Goal: Information Seeking & Learning: Learn about a topic

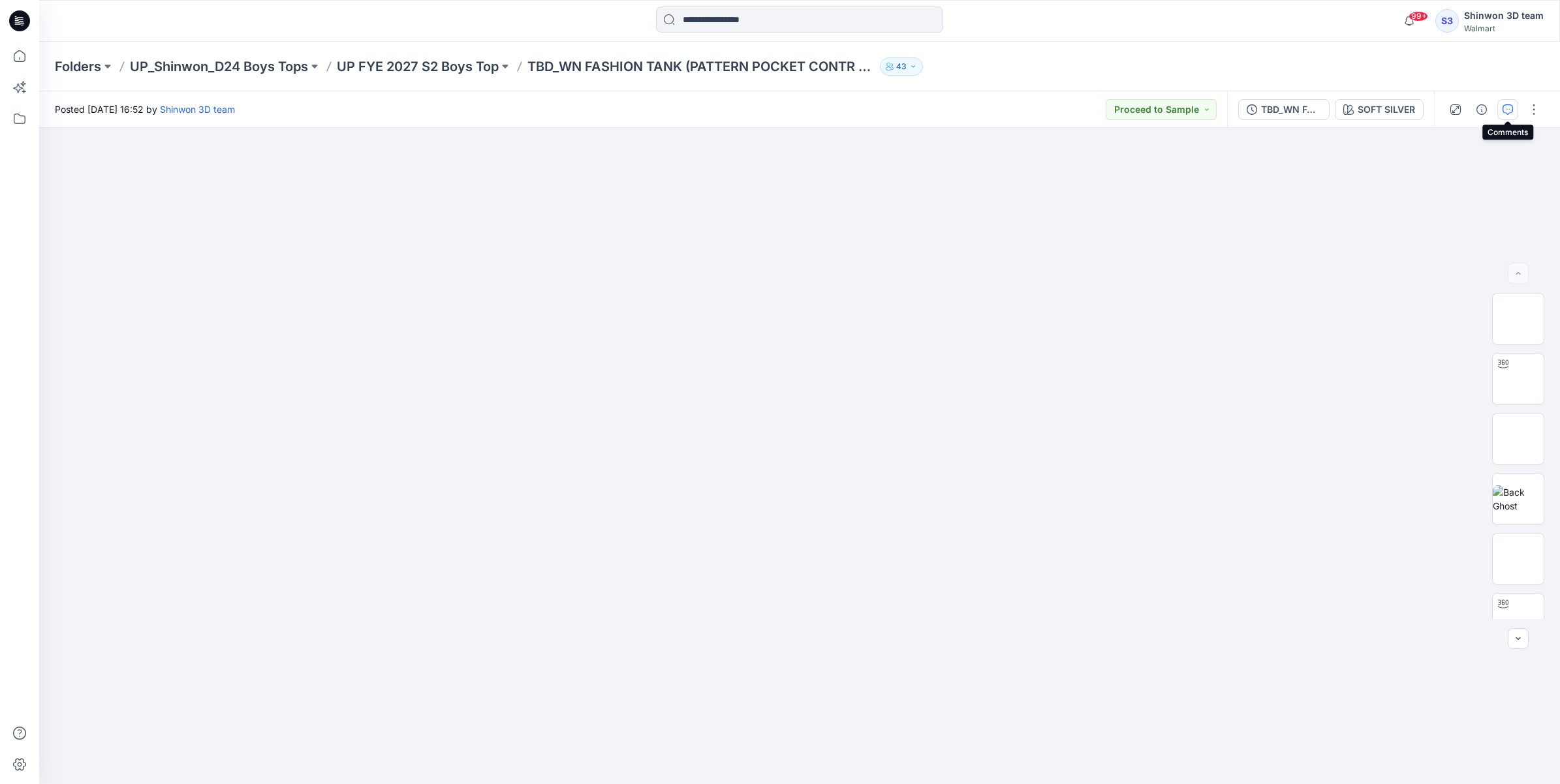
click at [1514, 108] on button "button" at bounding box center [1507, 109] width 21 height 21
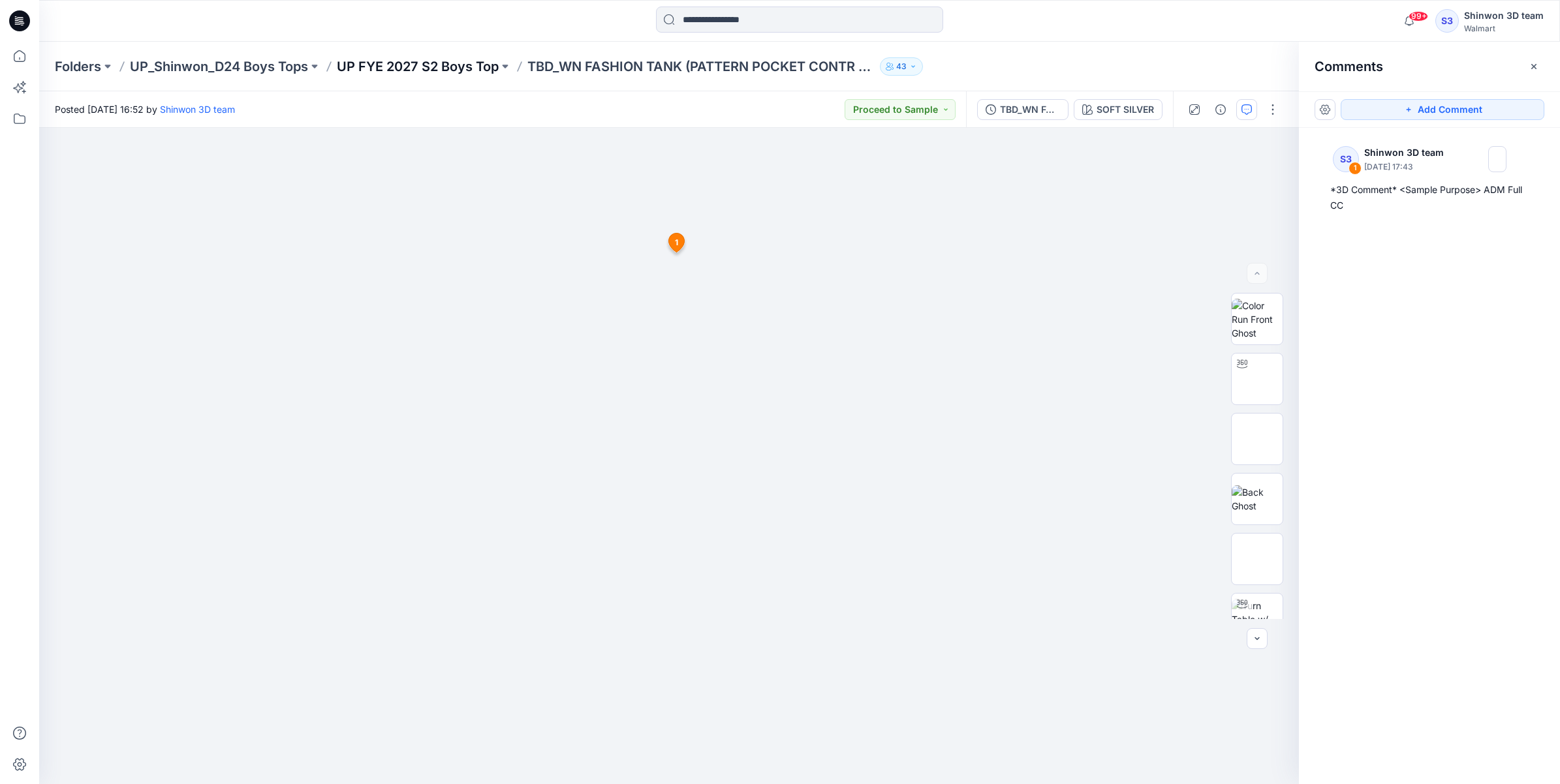
click at [415, 70] on p "UP FYE 2027 S2 Boys Top" at bounding box center [418, 66] width 162 height 18
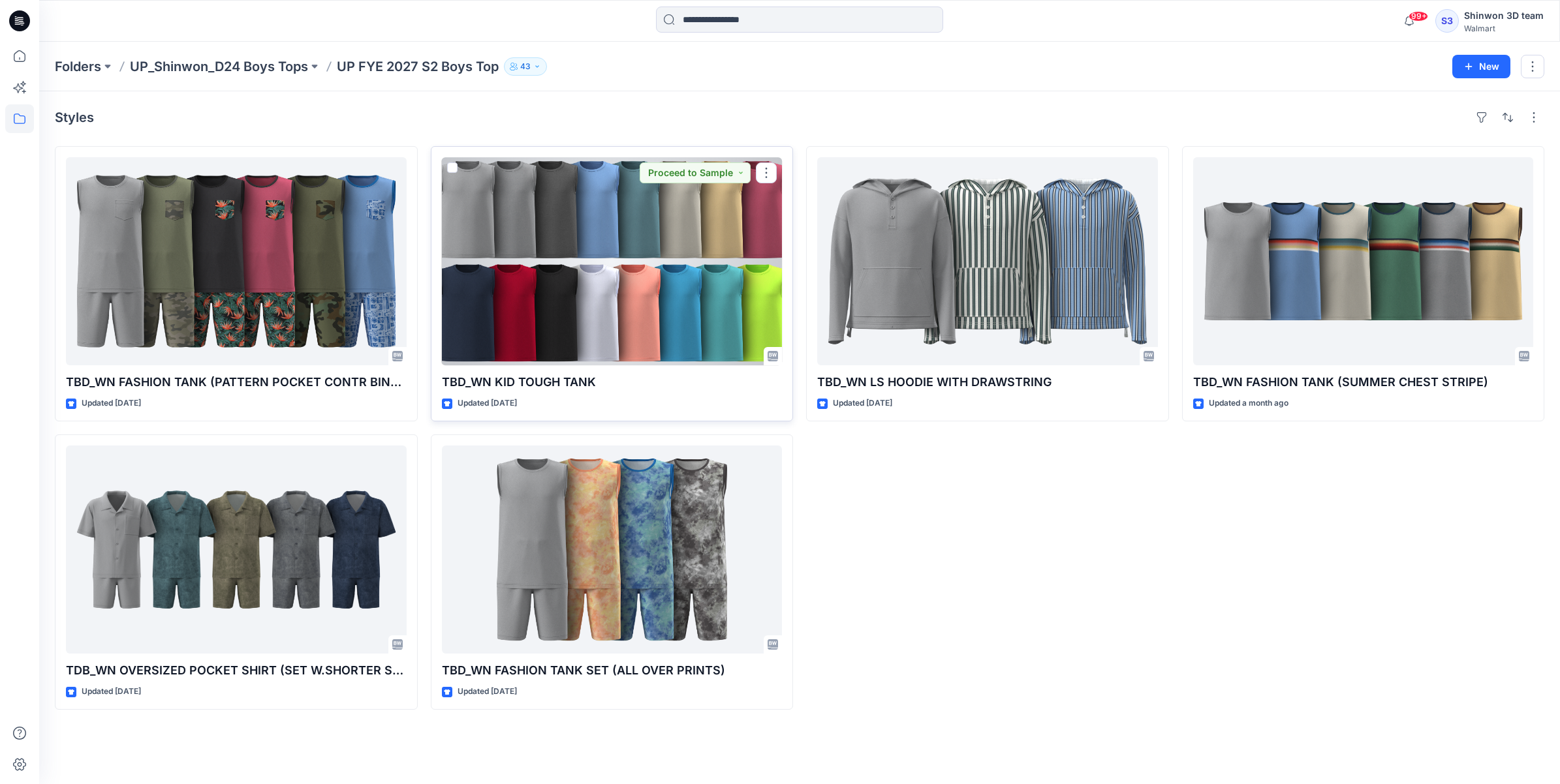
click at [579, 294] on div at bounding box center [612, 261] width 341 height 208
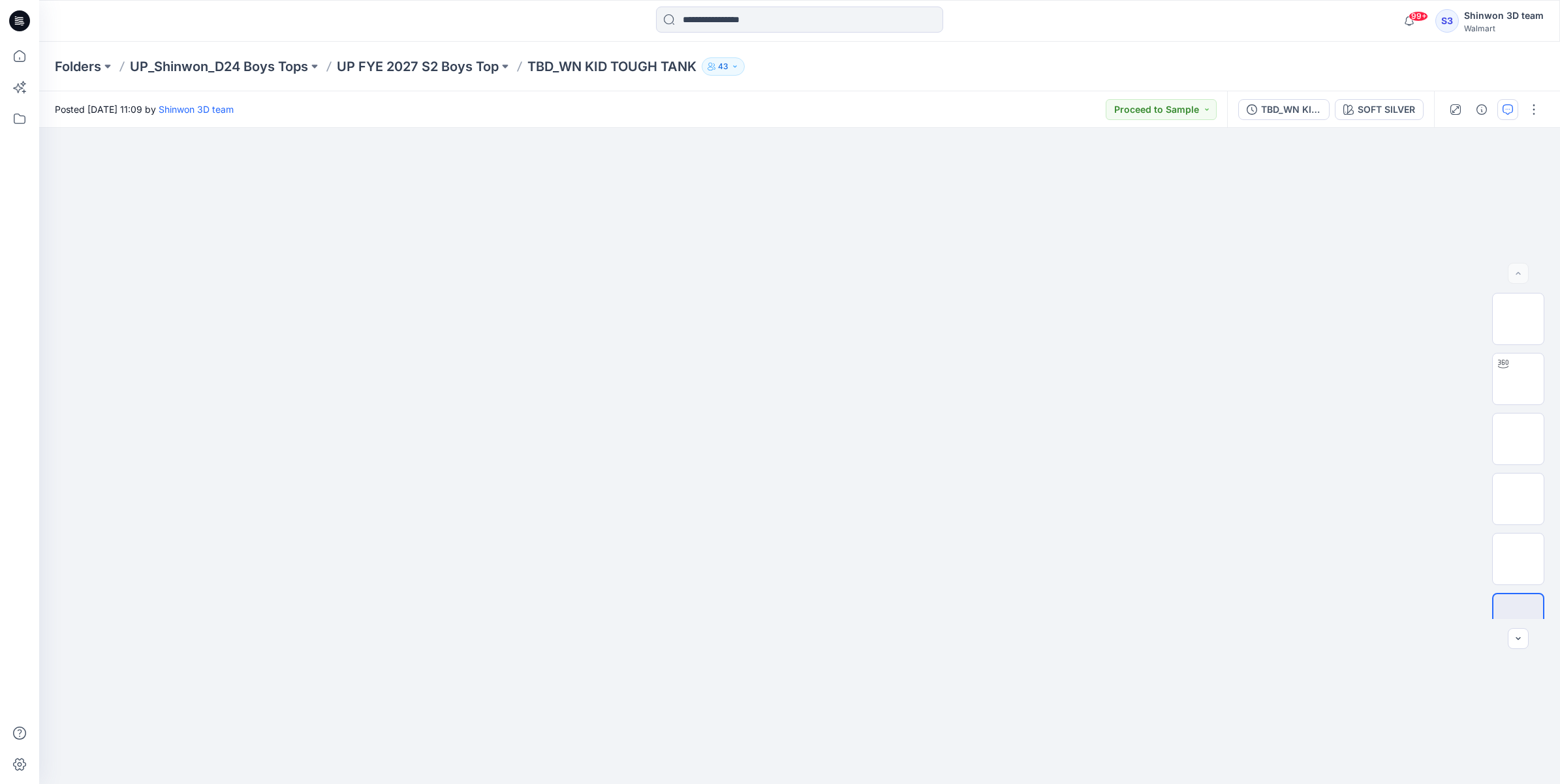
click at [1507, 105] on icon "button" at bounding box center [1507, 109] width 10 height 10
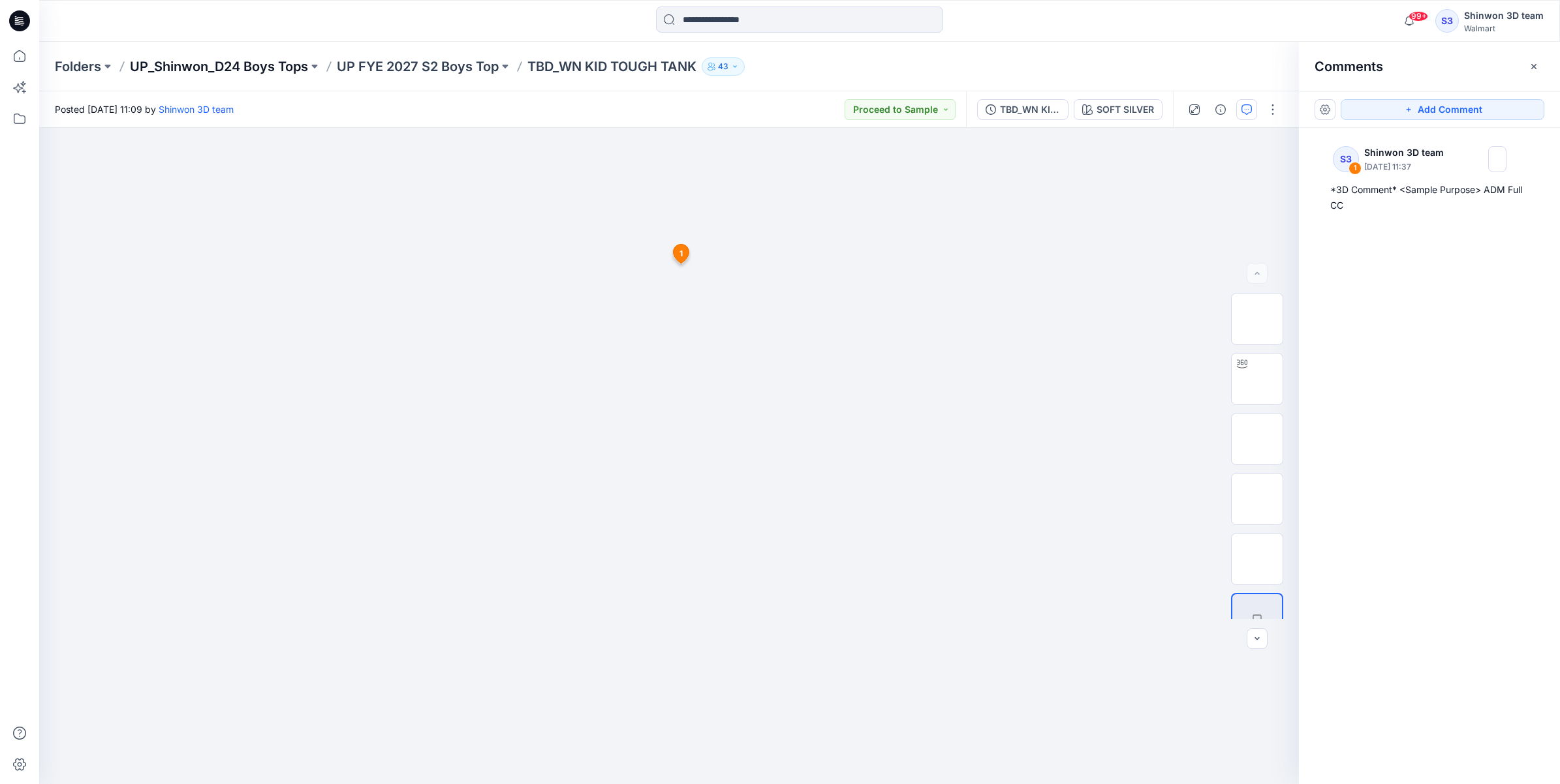
click at [240, 70] on p "UP_Shinwon_D24 Boys Tops" at bounding box center [219, 66] width 178 height 18
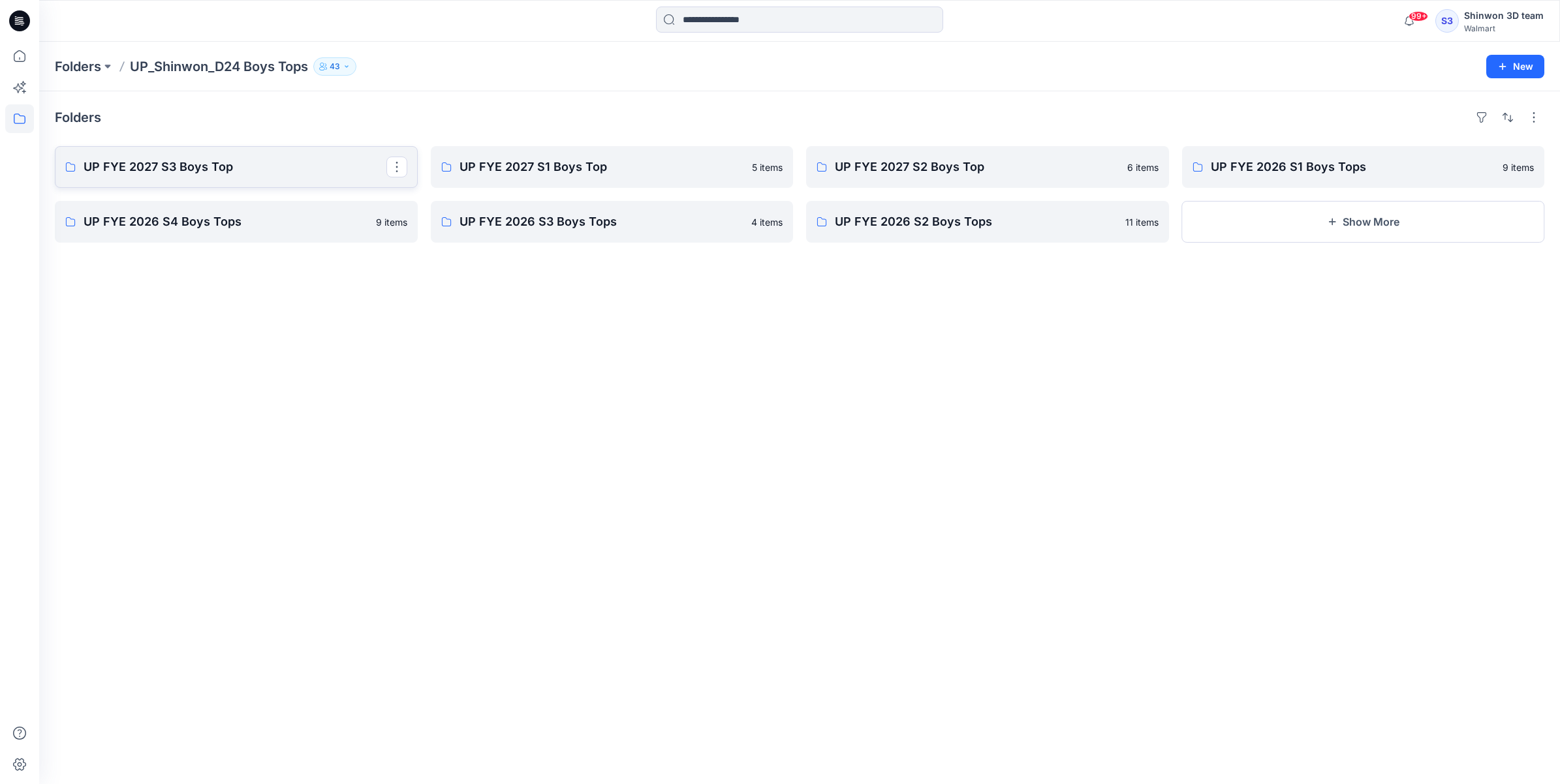
click at [162, 177] on link "UP FYE 2027 S3 Boys Top" at bounding box center [236, 167] width 363 height 42
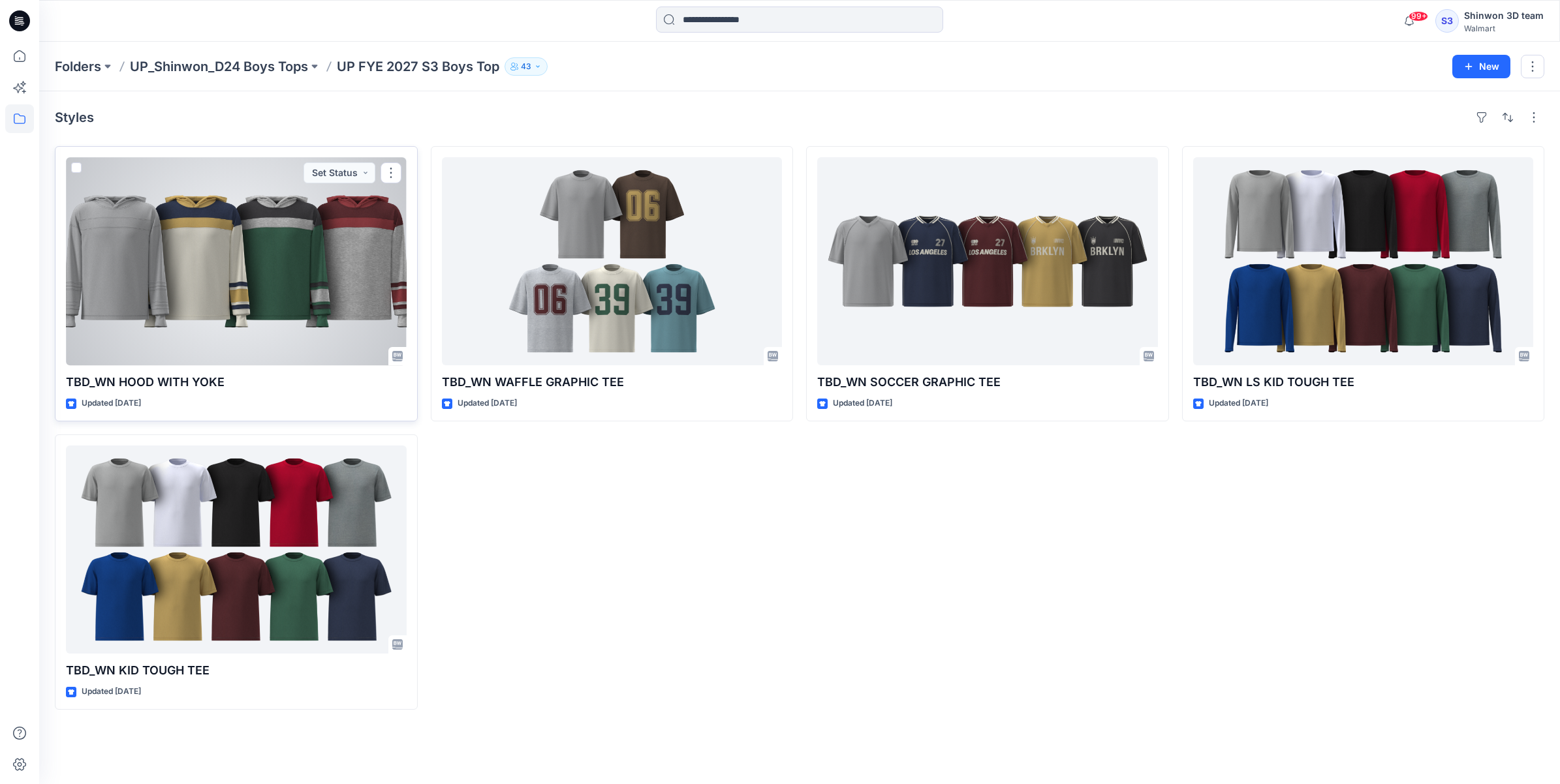
click at [297, 305] on div at bounding box center [236, 261] width 341 height 208
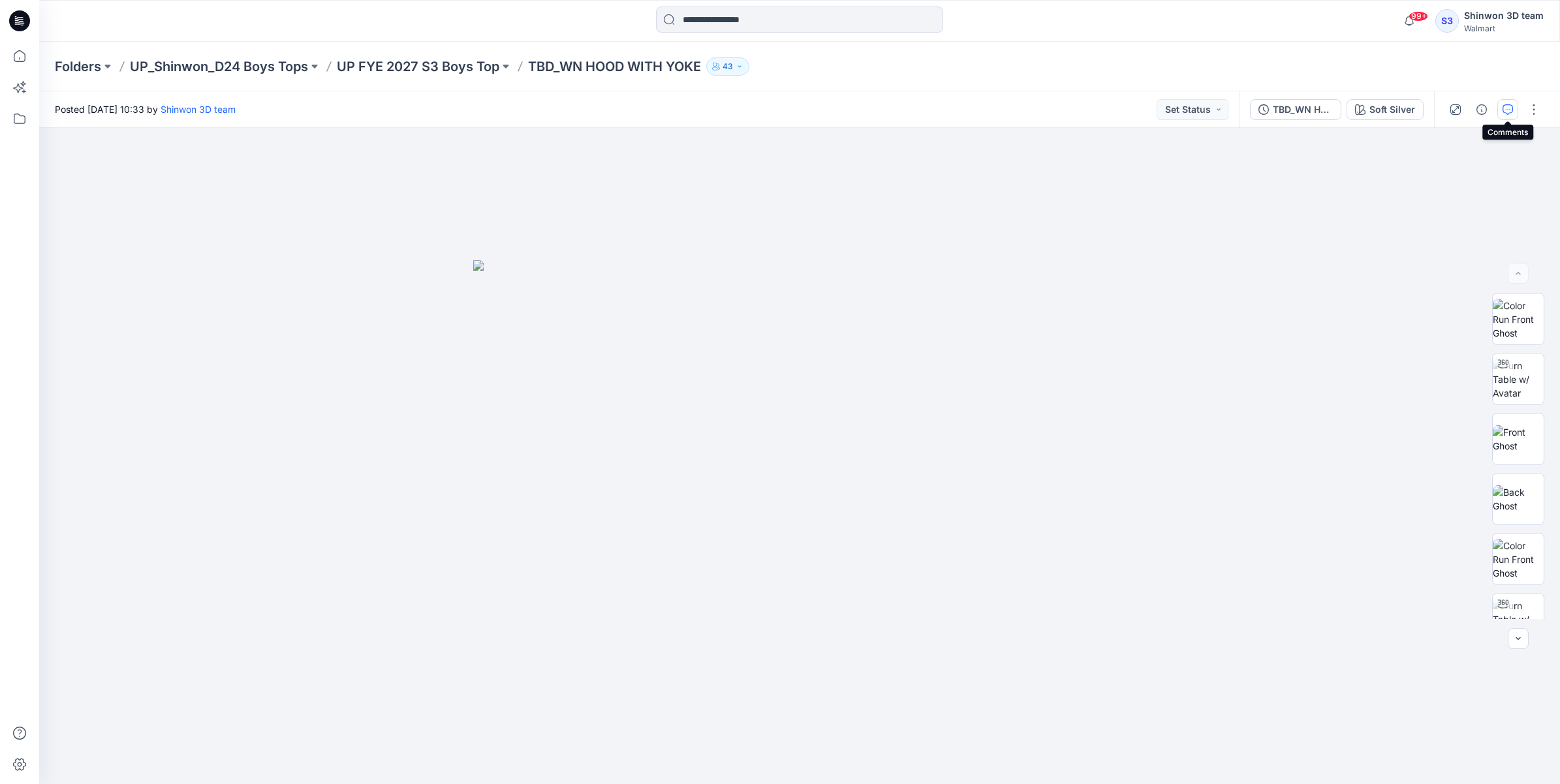
click at [1504, 113] on icon "button" at bounding box center [1507, 109] width 10 height 10
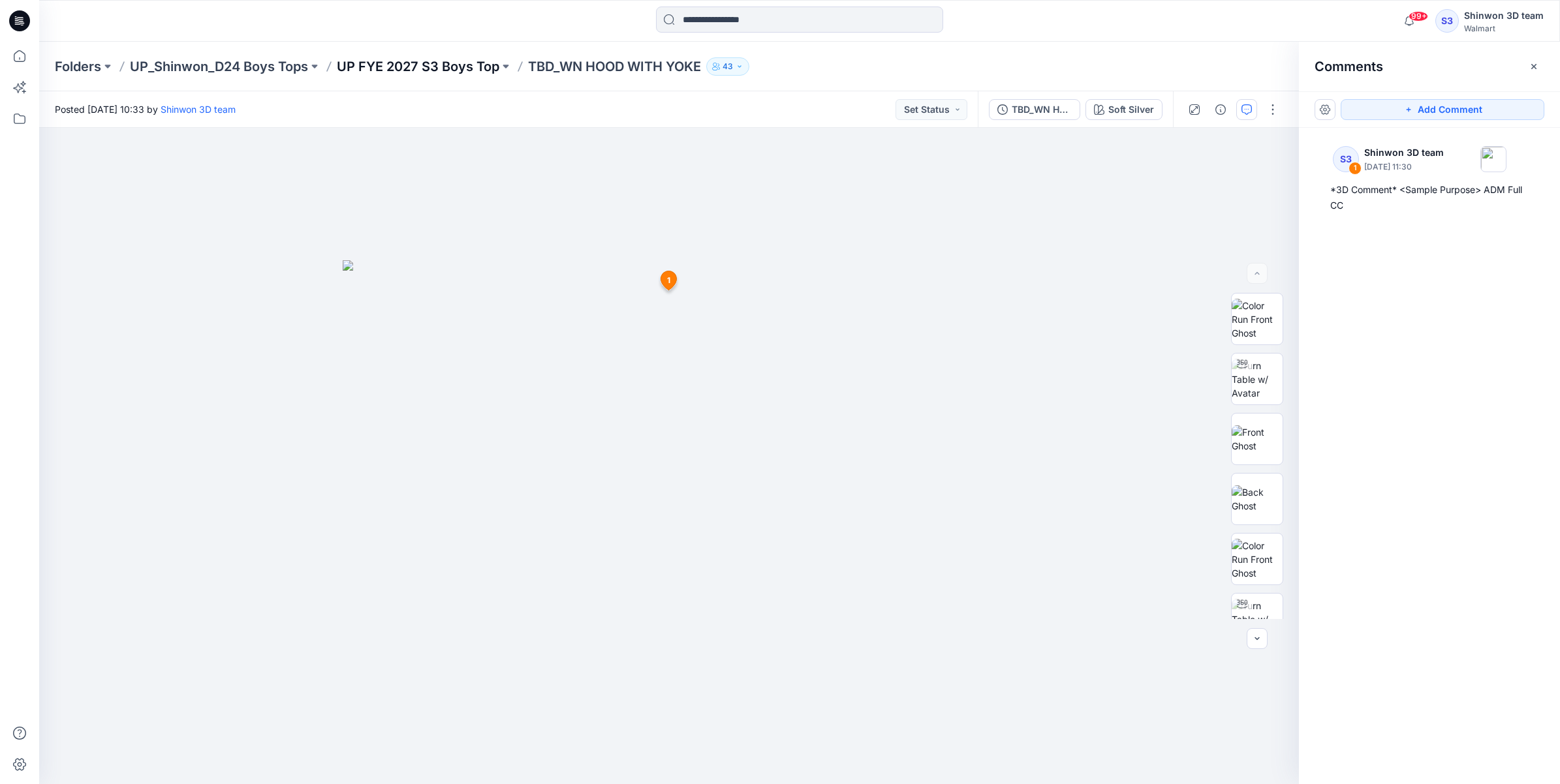
click at [433, 67] on p "UP FYE 2027 S3 Boys Top" at bounding box center [418, 66] width 163 height 18
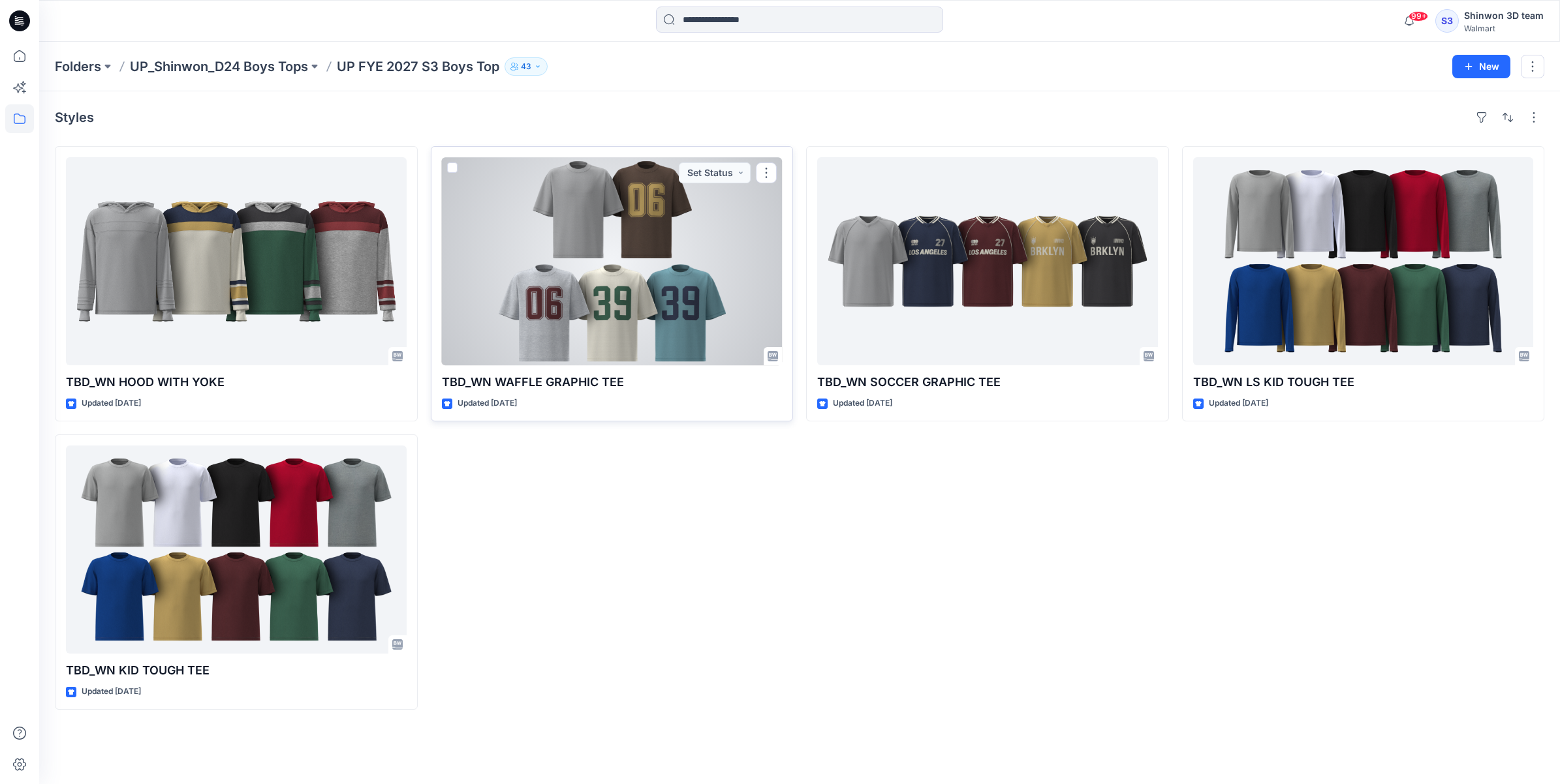
click at [601, 248] on div at bounding box center [612, 261] width 341 height 208
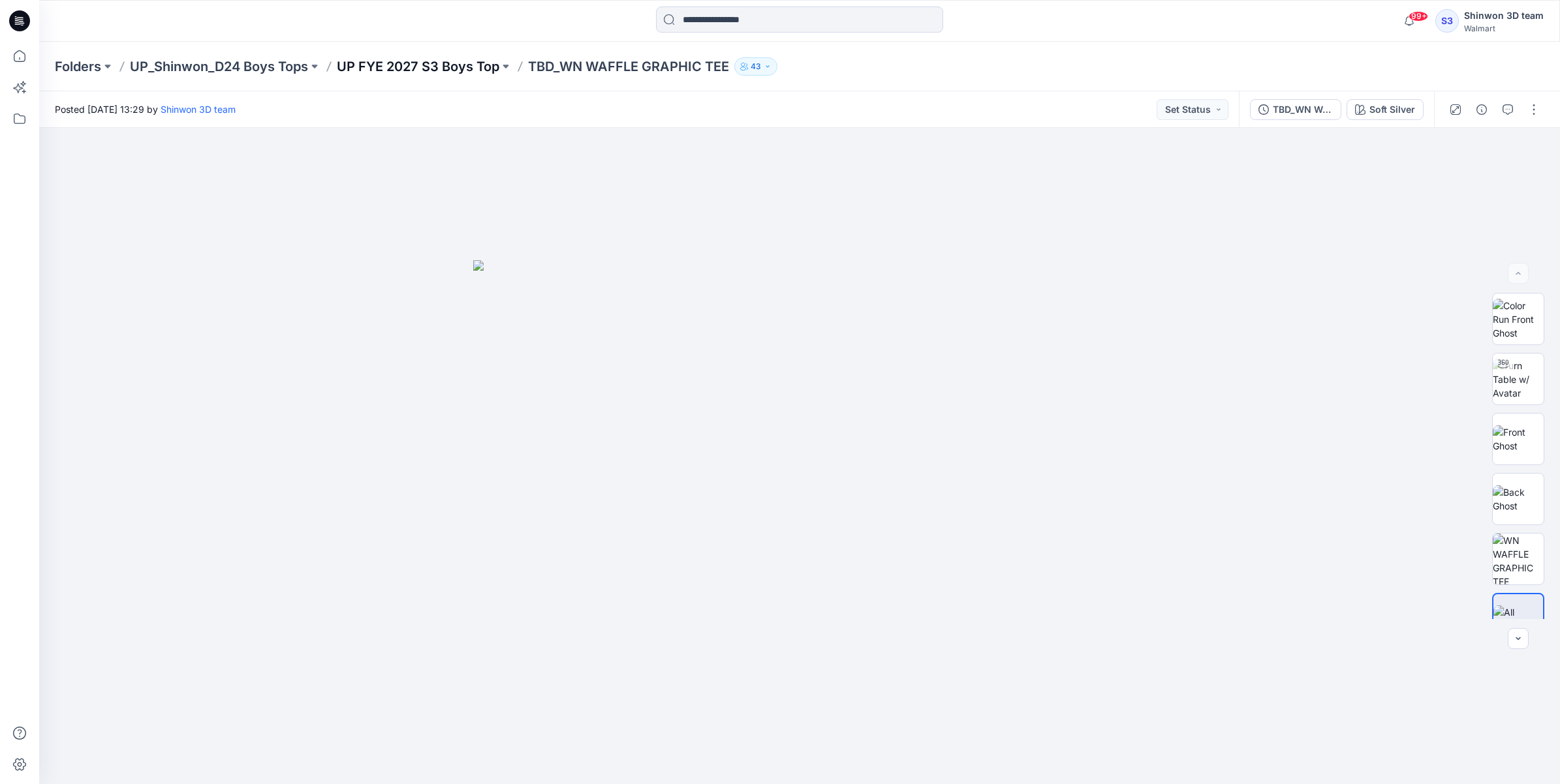
click at [467, 65] on p "UP FYE 2027 S3 Boys Top" at bounding box center [418, 66] width 163 height 18
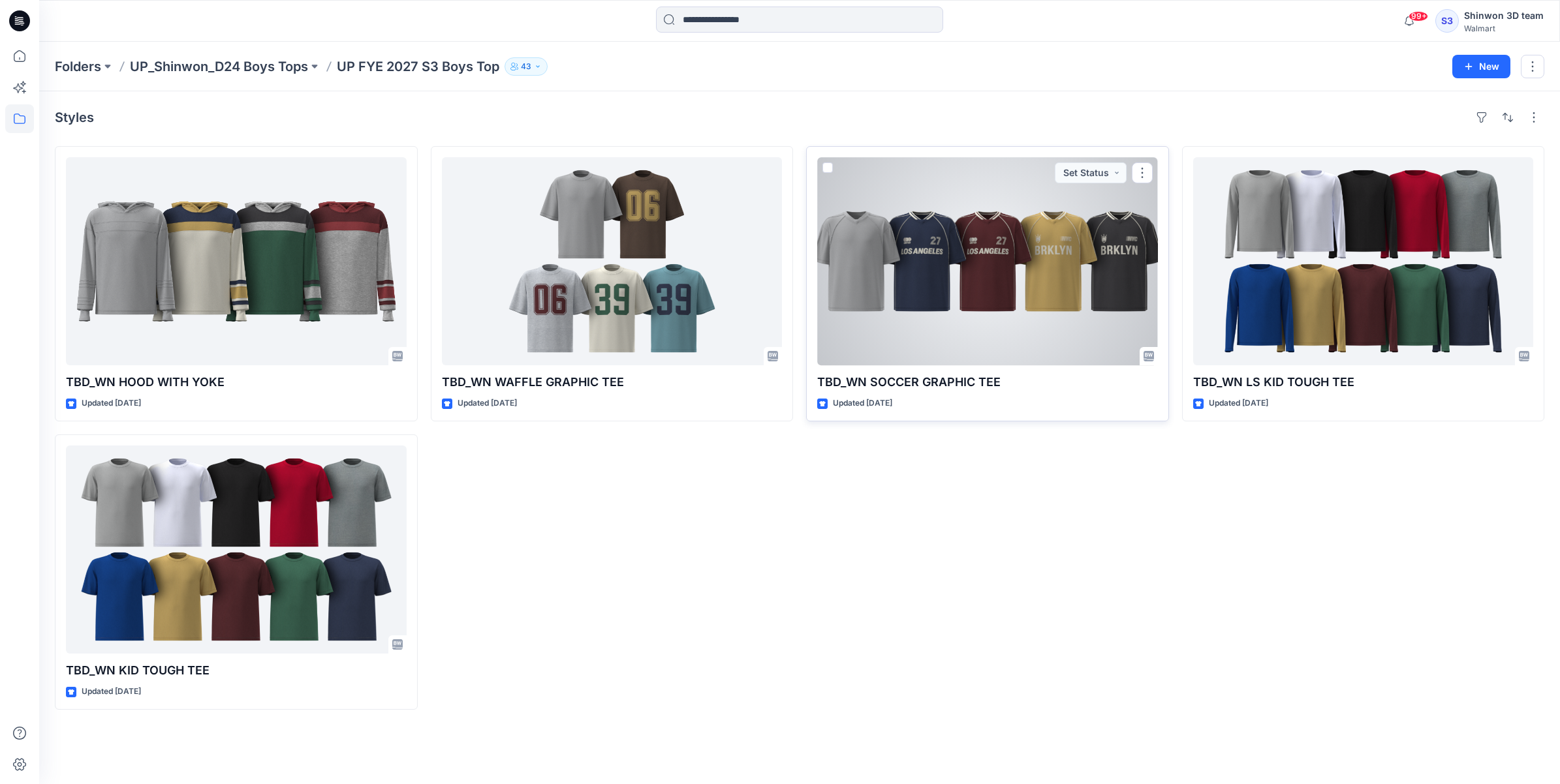
click at [1000, 230] on div at bounding box center [987, 261] width 341 height 208
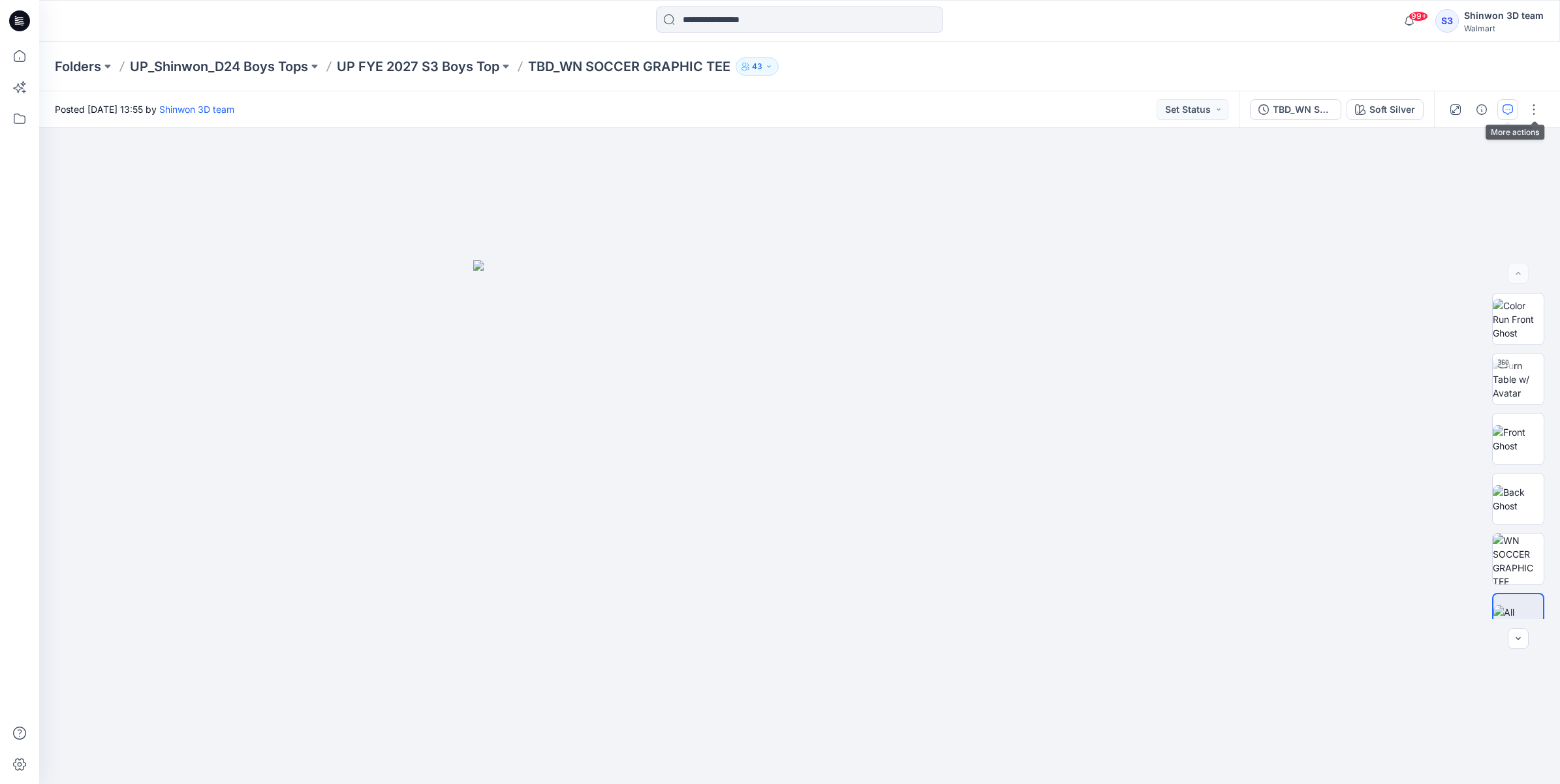
click at [1511, 105] on icon "button" at bounding box center [1507, 109] width 10 height 10
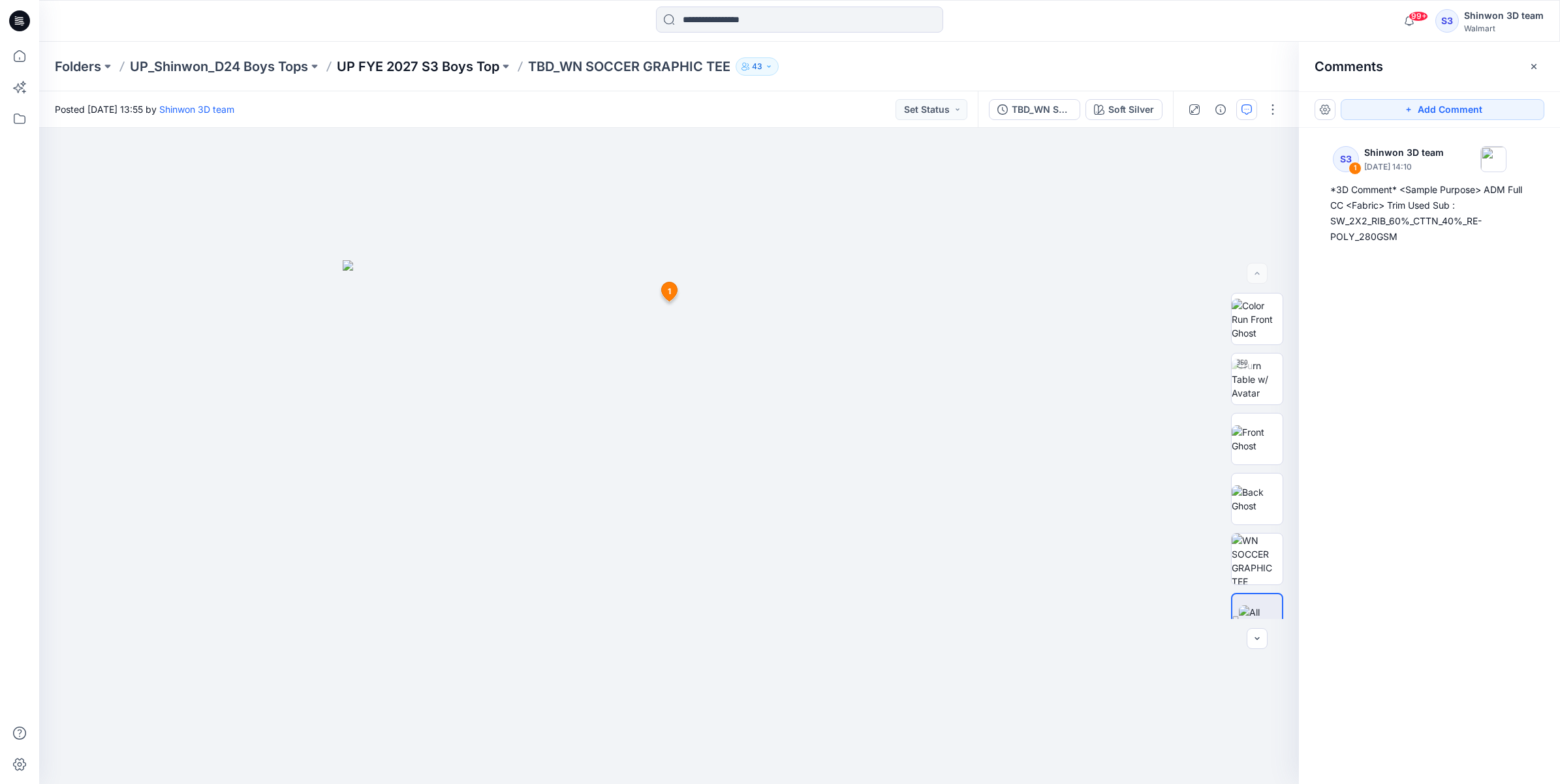
click at [446, 69] on p "UP FYE 2027 S3 Boys Top" at bounding box center [418, 66] width 163 height 18
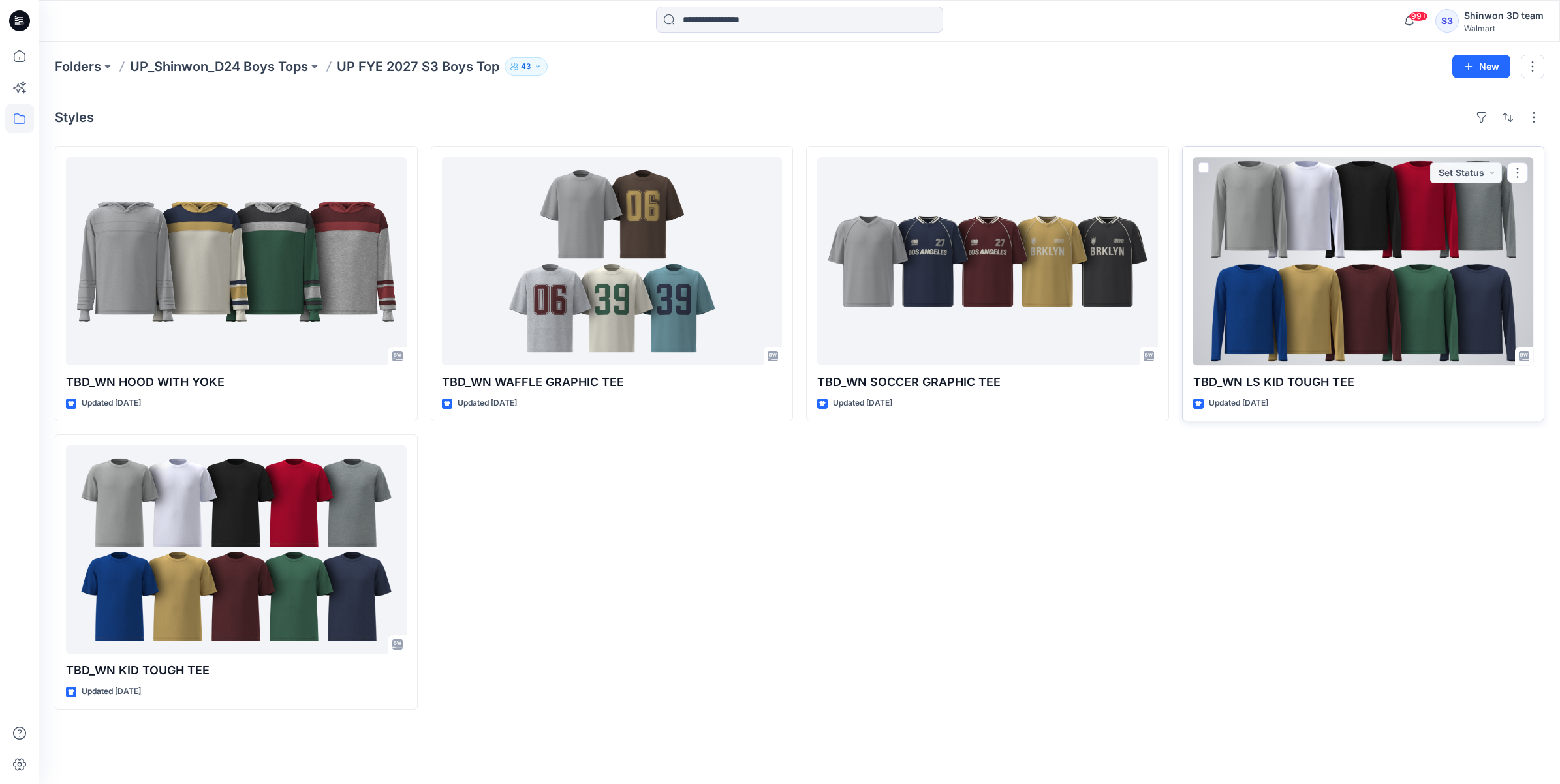
click at [1365, 206] on div at bounding box center [1363, 261] width 341 height 208
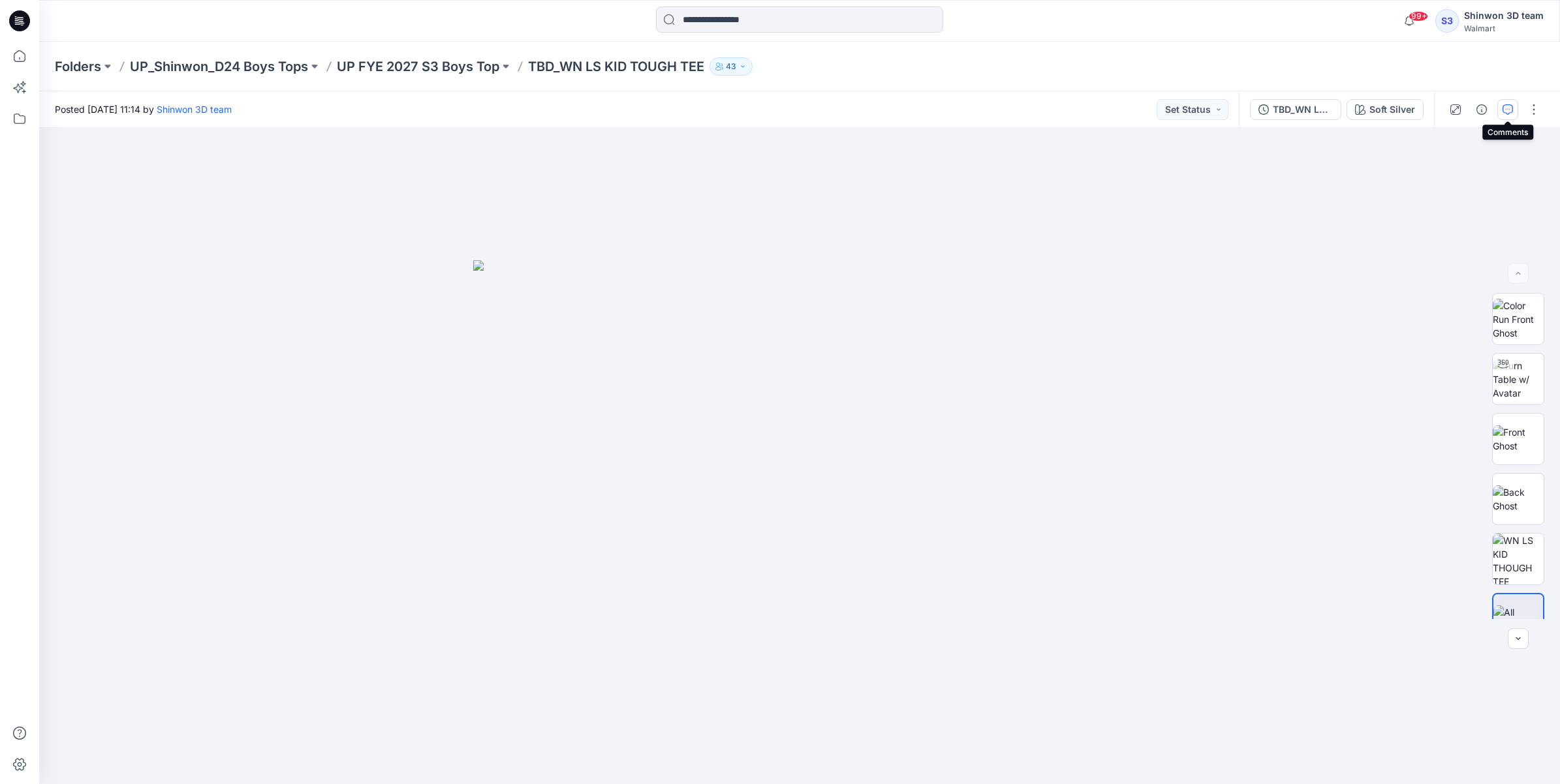
click at [1510, 112] on icon "button" at bounding box center [1507, 109] width 10 height 10
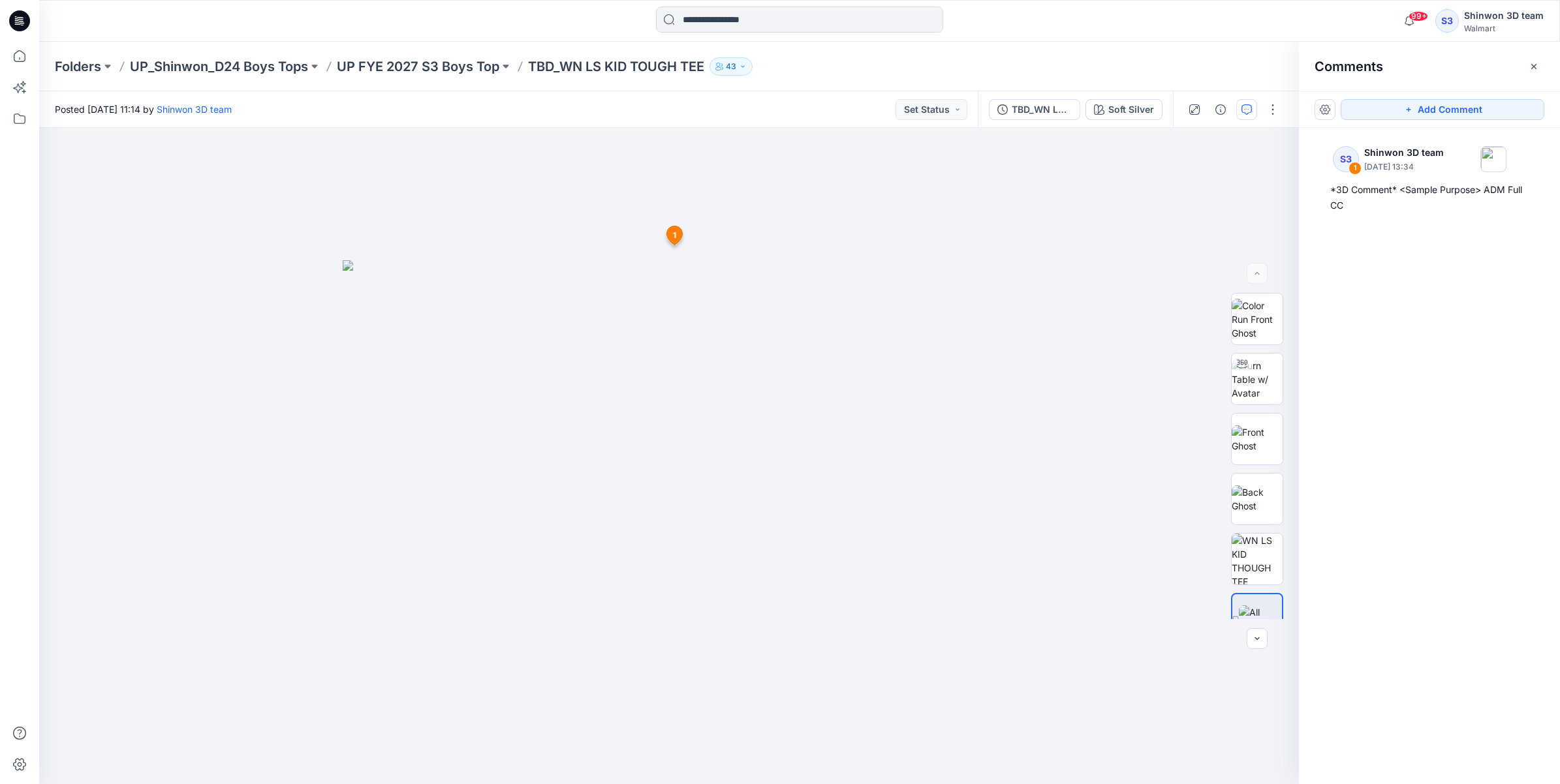
click at [465, 79] on div "Folders UP_Shinwon_D24 Boys Tops UP FYE 2027 S3 Boys Top TBD_WN LS KID TOUGH TE…" at bounding box center [799, 66] width 1521 height 50
click at [227, 64] on p "UP_Shinwon_D24 Boys Tops" at bounding box center [219, 66] width 178 height 18
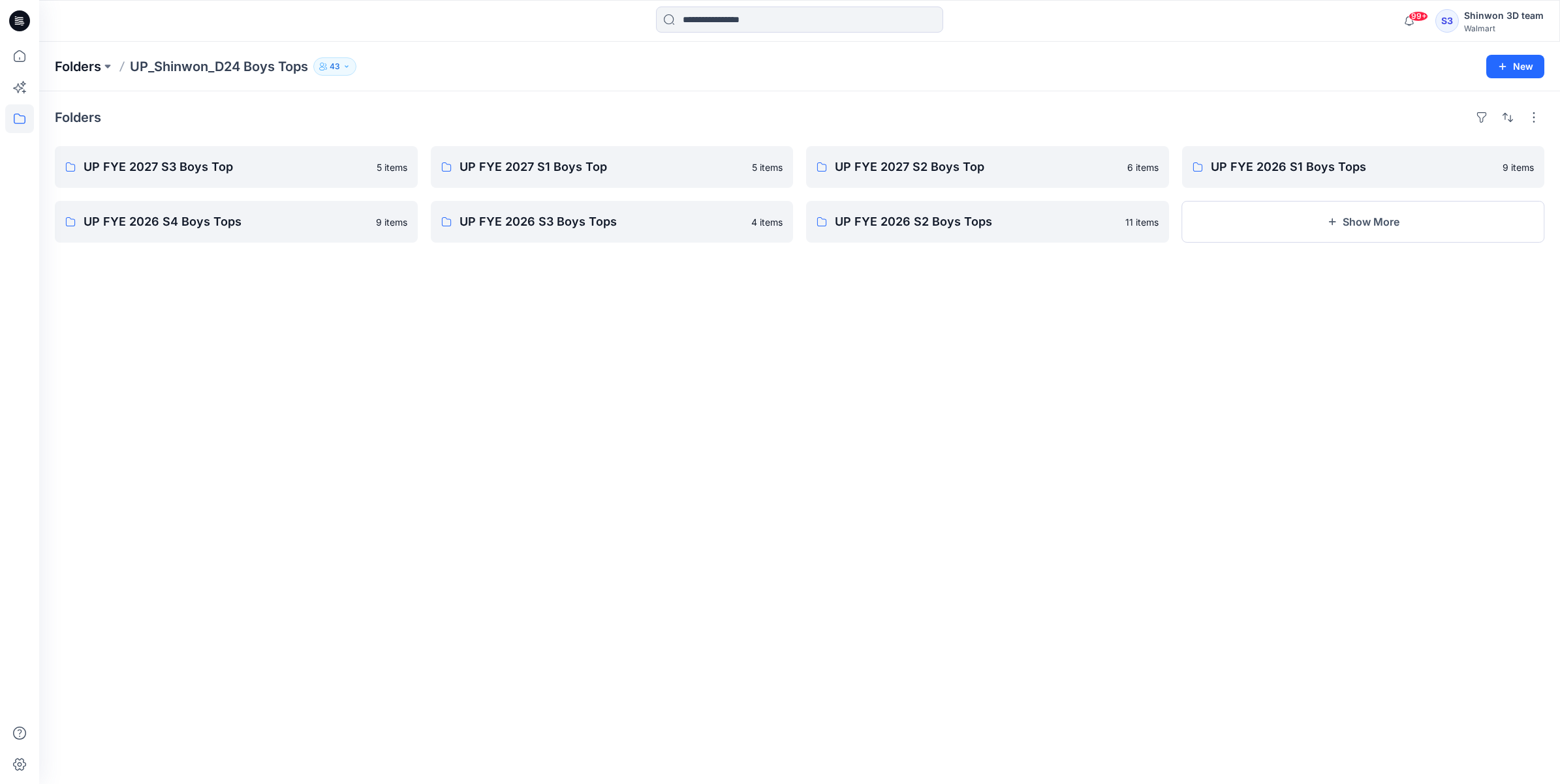
click at [79, 64] on p "Folders" at bounding box center [78, 66] width 46 height 18
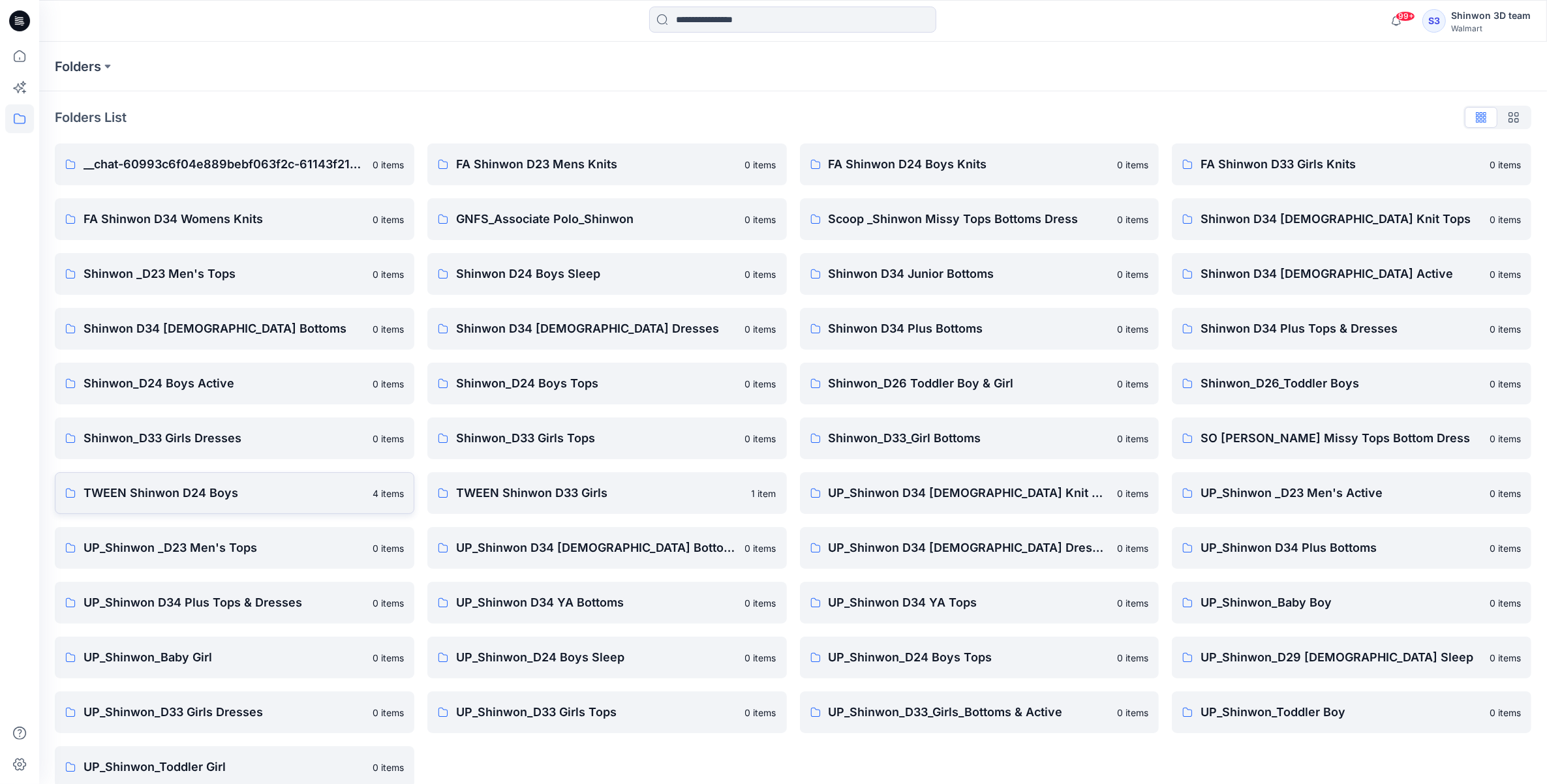
click at [282, 498] on p "TWEEN Shinwon D24 Boys" at bounding box center [224, 493] width 282 height 18
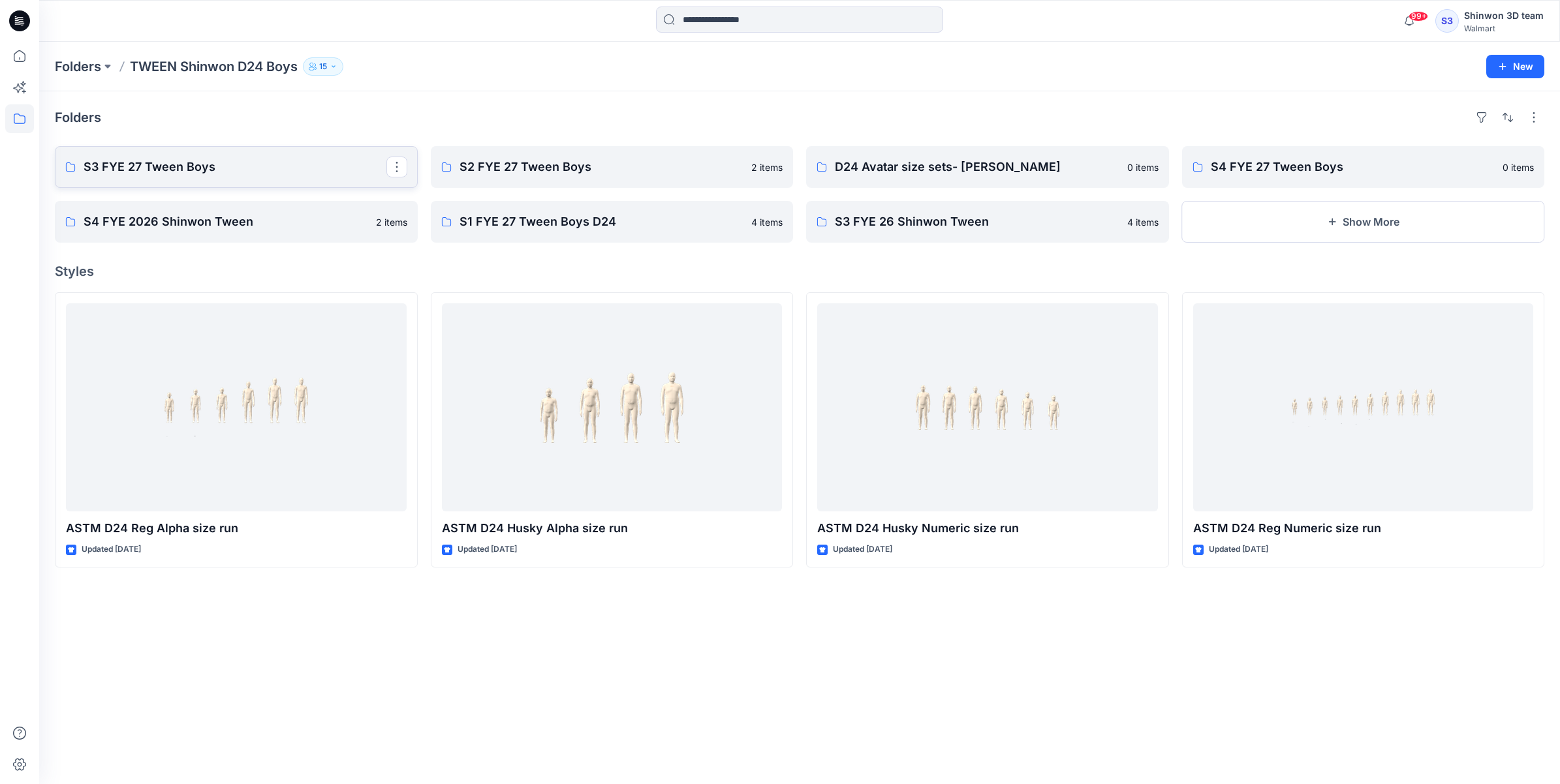
click at [253, 160] on p "S3 FYE 27 Tween Boys" at bounding box center [234, 167] width 303 height 18
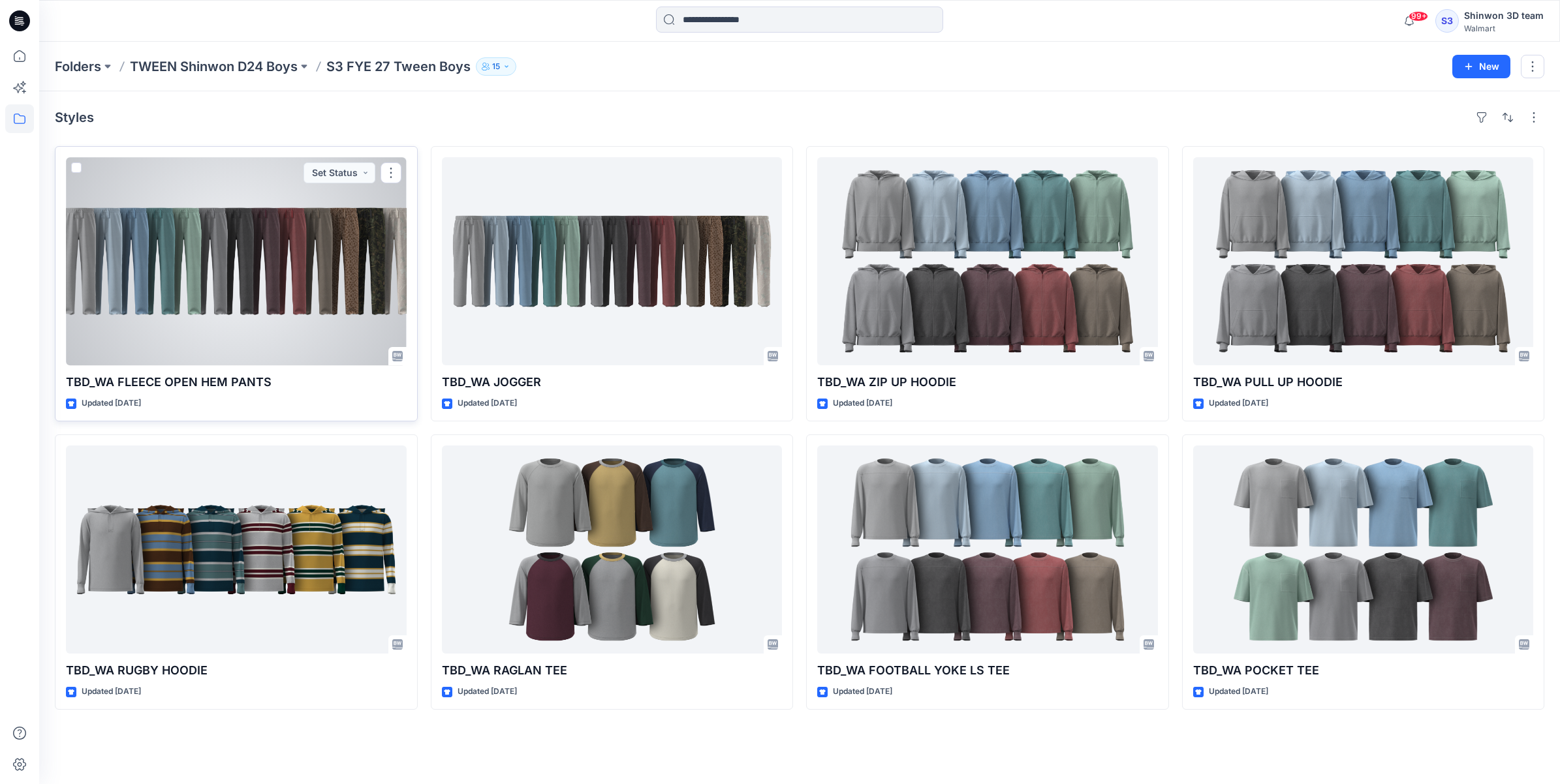
click at [338, 293] on div at bounding box center [236, 261] width 341 height 208
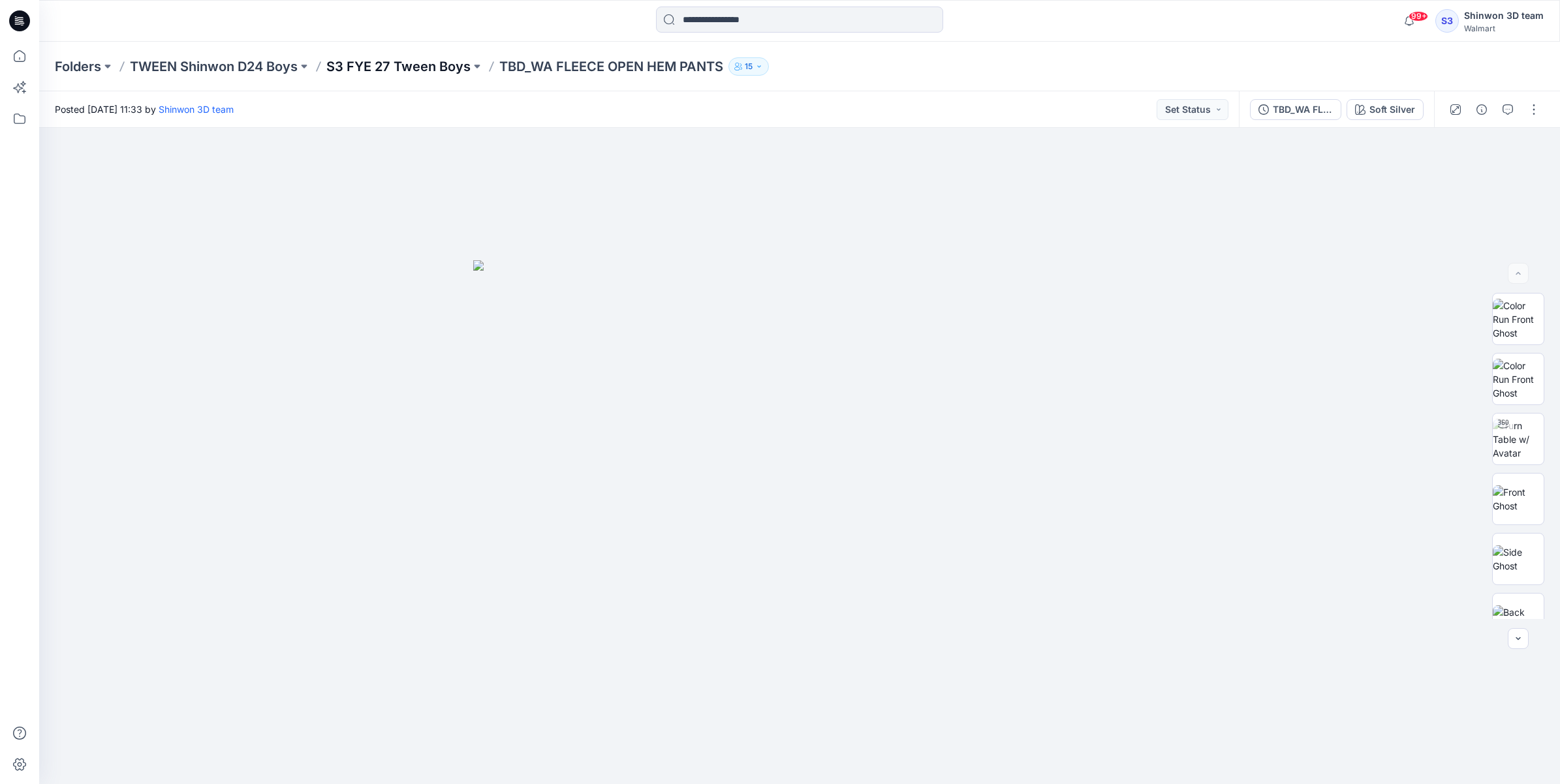
click at [367, 72] on p "S3 FYE 27 Tween Boys" at bounding box center [398, 66] width 144 height 18
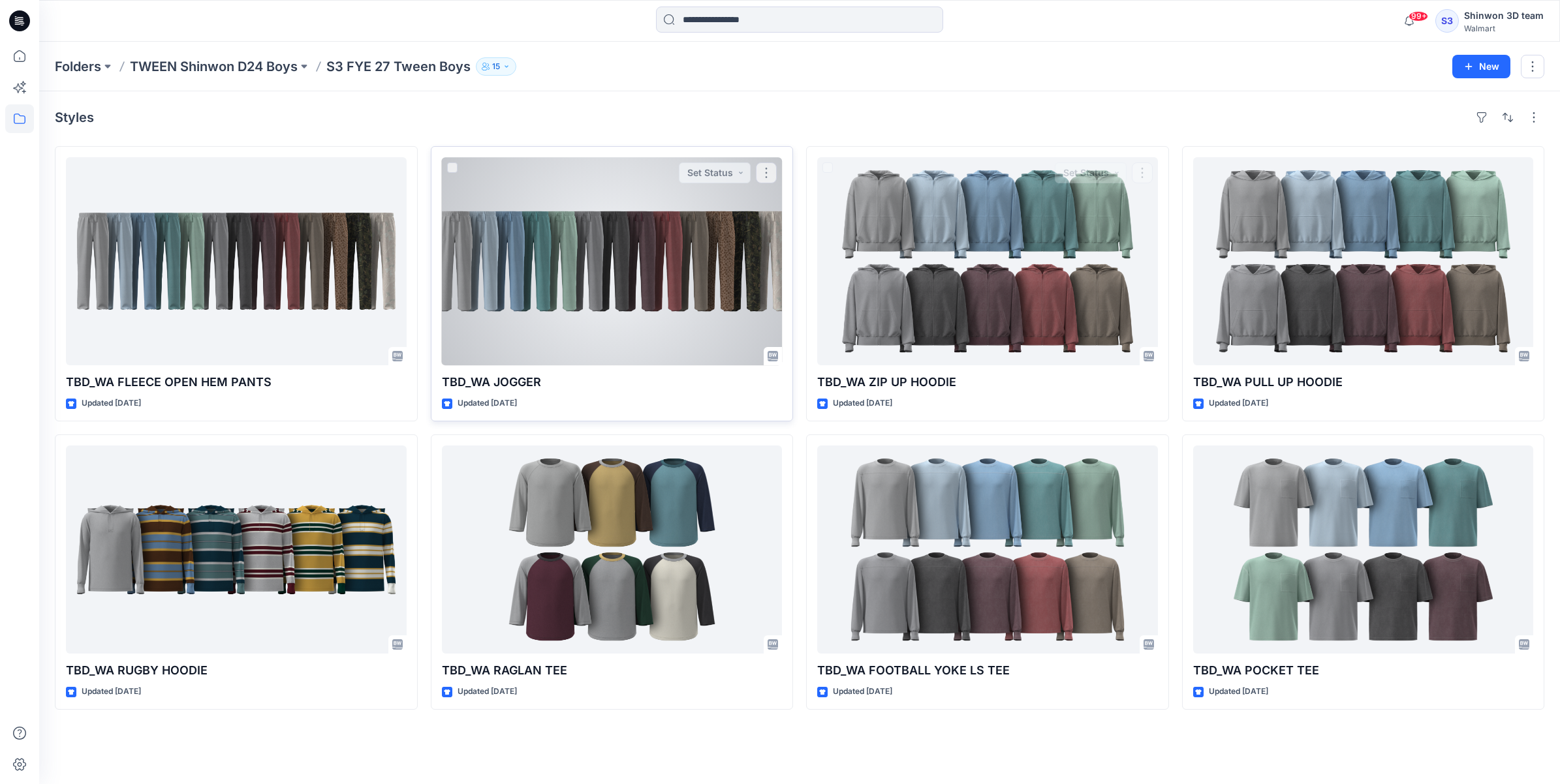
click at [614, 256] on div at bounding box center [612, 261] width 341 height 208
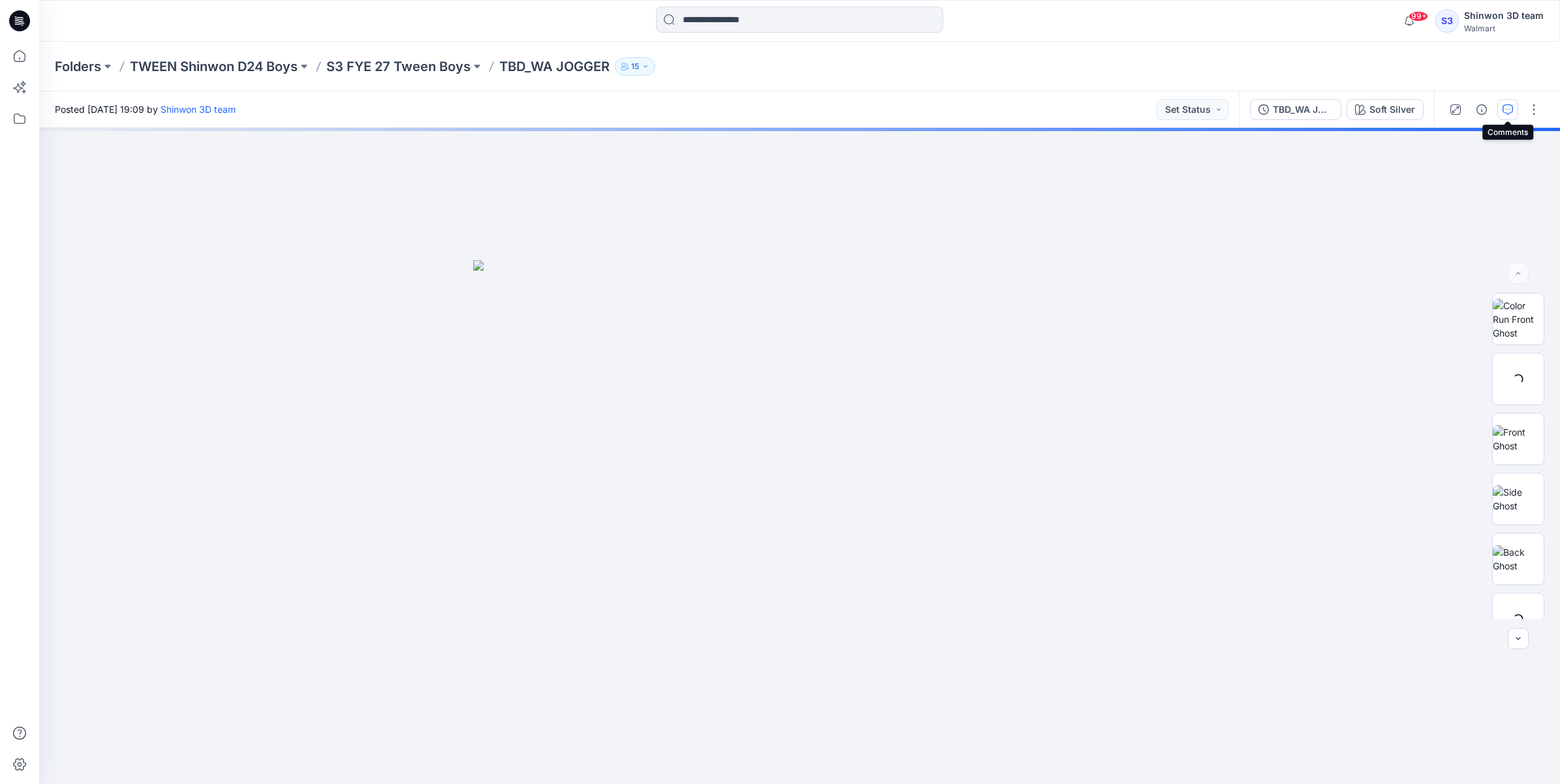
click at [1513, 109] on button "button" at bounding box center [1507, 109] width 21 height 21
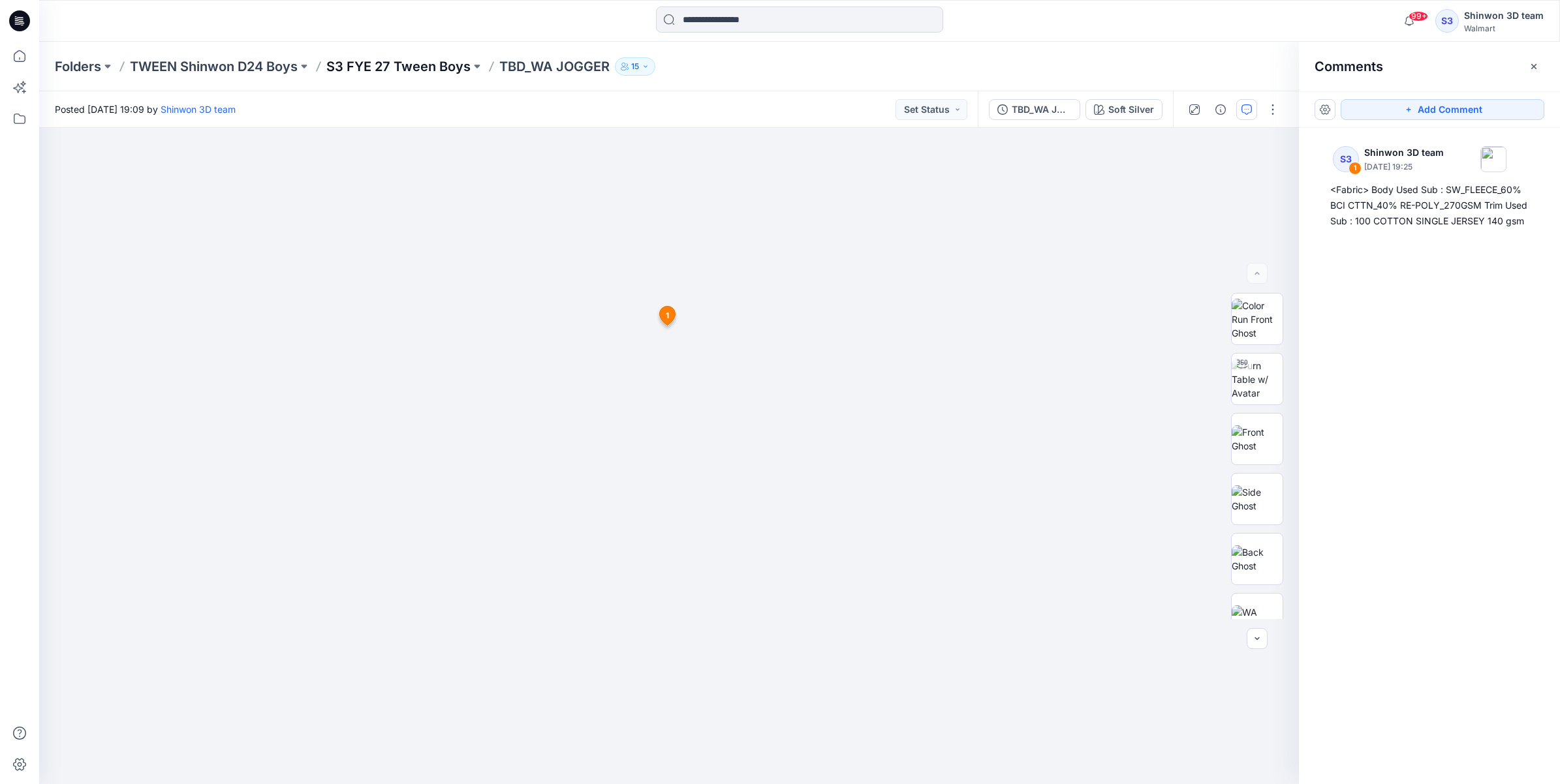
click at [382, 63] on p "S3 FYE 27 Tween Boys" at bounding box center [398, 66] width 144 height 18
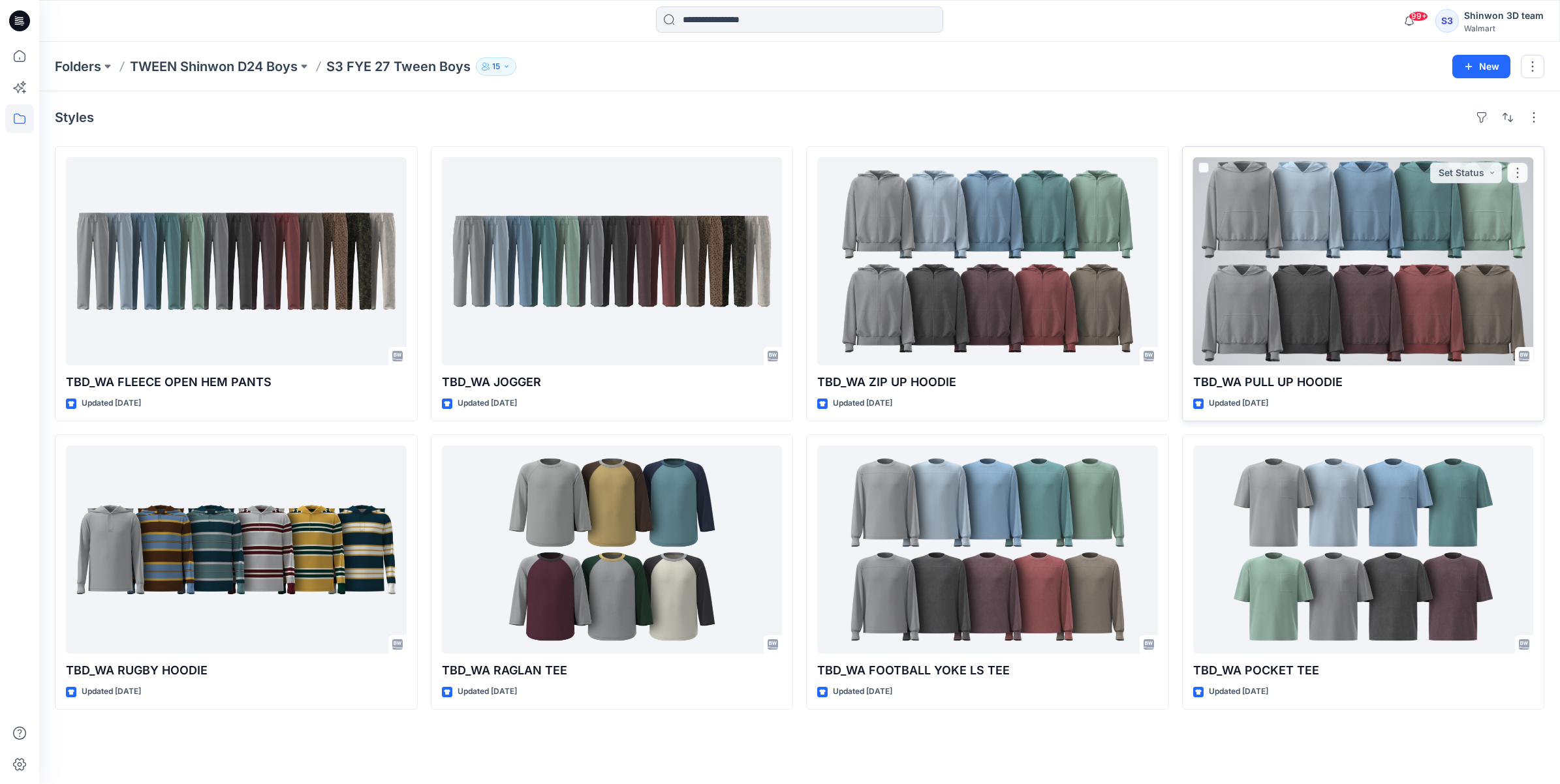
click at [1268, 266] on div at bounding box center [1363, 261] width 341 height 208
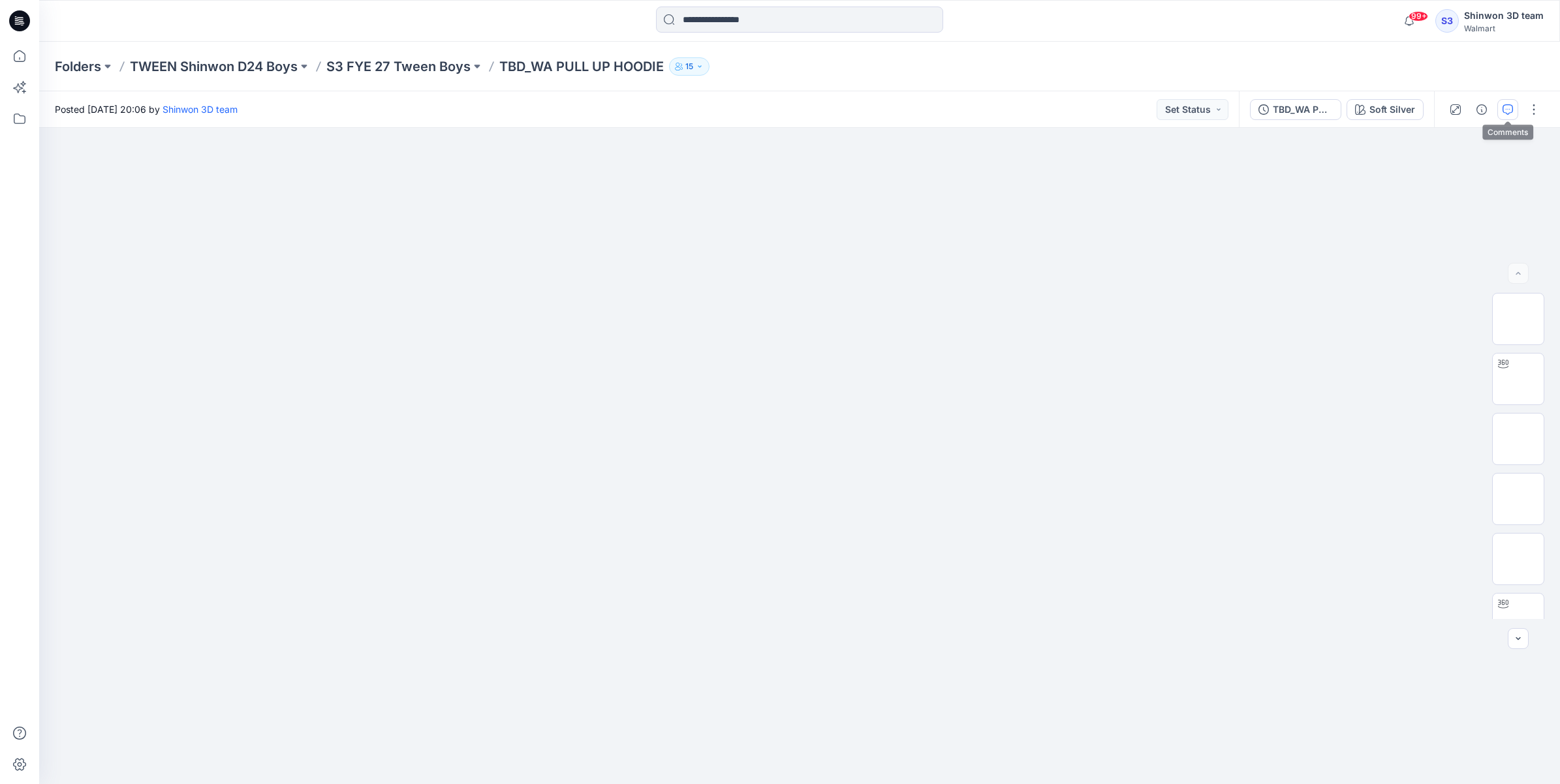
click at [1508, 109] on icon "button" at bounding box center [1507, 109] width 10 height 10
